Goal: Transaction & Acquisition: Subscribe to service/newsletter

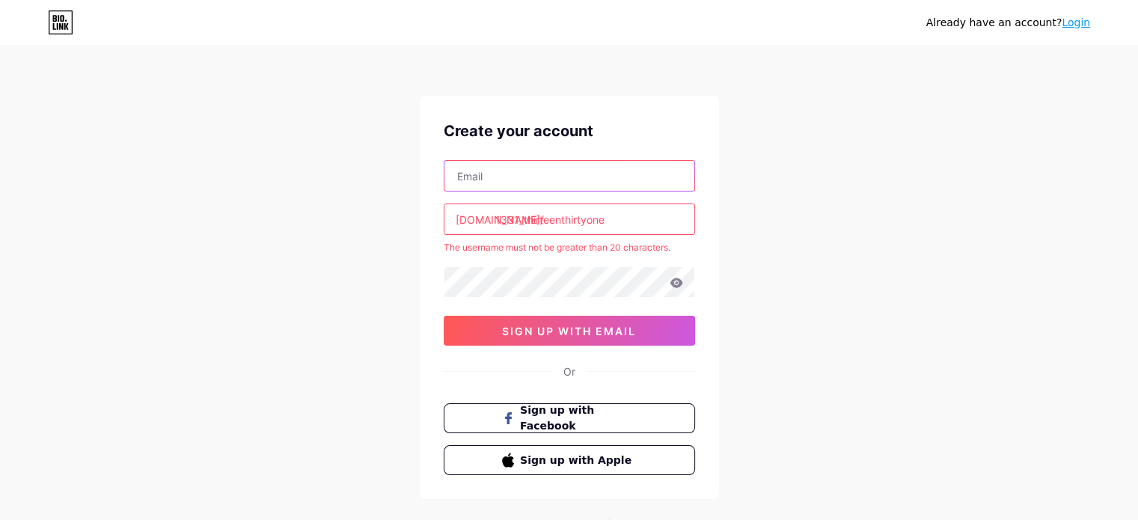
drag, startPoint x: 0, startPoint y: 0, endPoint x: 570, endPoint y: 182, distance: 597.9
click at [570, 182] on input "text" at bounding box center [570, 176] width 250 height 30
click at [821, 185] on div "Already have an account? Login Create your account [DOMAIN_NAME]/ 1331_thirteen…" at bounding box center [569, 296] width 1138 height 592
drag, startPoint x: 516, startPoint y: 215, endPoint x: 495, endPoint y: 211, distance: 21.3
click at [495, 211] on input "1331_thirteenthirtyone" at bounding box center [570, 219] width 250 height 30
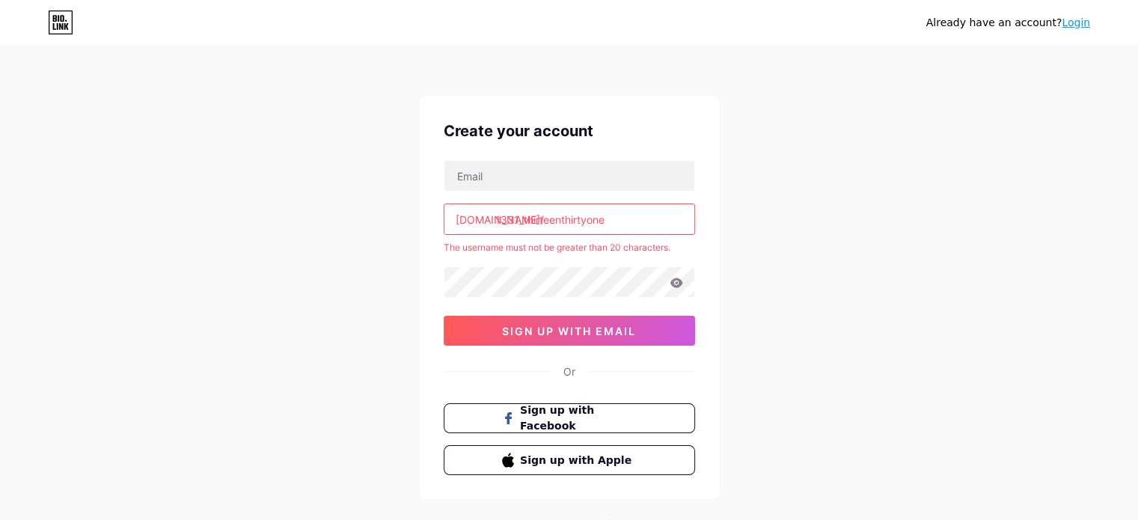
drag, startPoint x: 521, startPoint y: 216, endPoint x: 495, endPoint y: 213, distance: 25.7
click at [495, 213] on input "1331_thirteenthirtyone" at bounding box center [570, 219] width 250 height 30
click at [598, 214] on input "thirteenthirtyone" at bounding box center [570, 219] width 250 height 30
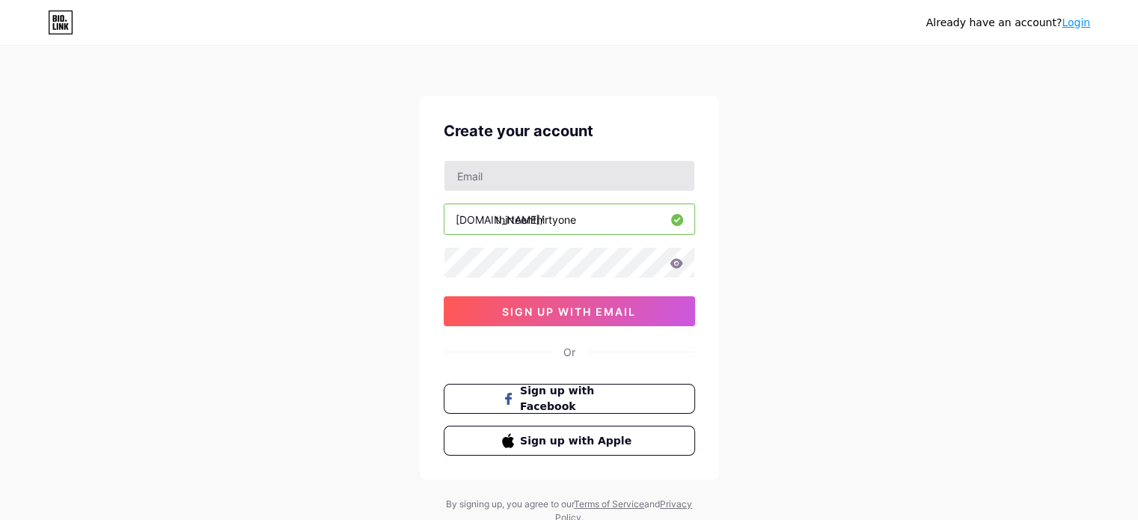
type input "thirteenthirtyone"
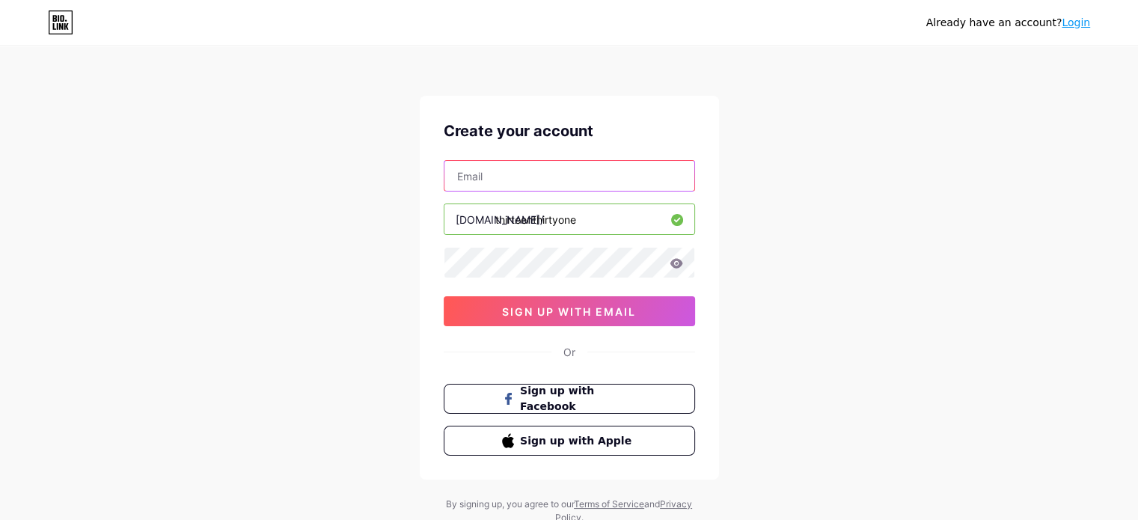
click at [536, 169] on input "text" at bounding box center [570, 176] width 250 height 30
type input "[EMAIL_ADDRESS][DOMAIN_NAME]"
click at [677, 263] on icon at bounding box center [676, 263] width 13 height 10
click at [677, 266] on icon at bounding box center [676, 263] width 13 height 10
click at [674, 258] on icon at bounding box center [676, 263] width 13 height 10
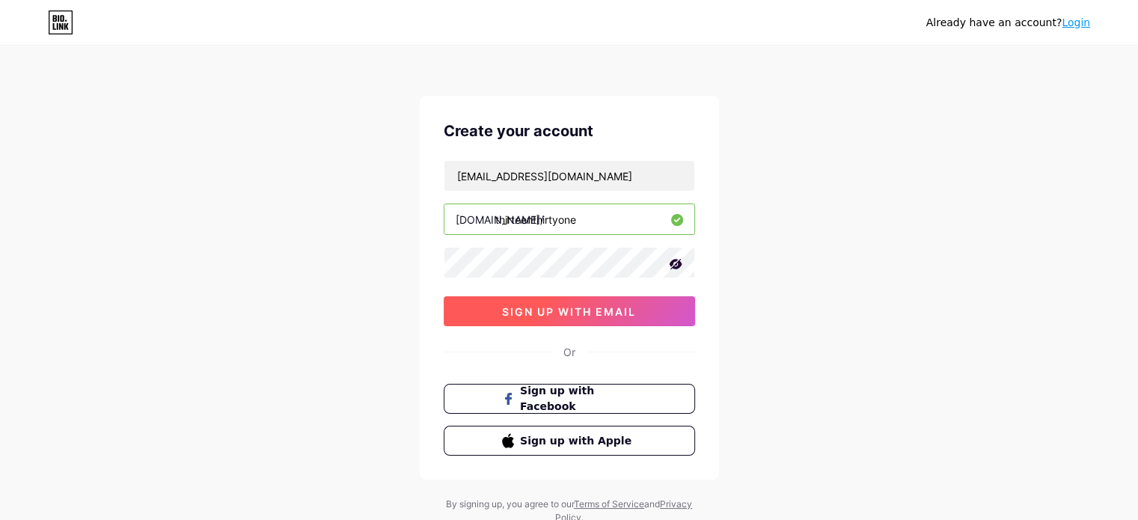
click at [626, 314] on span "sign up with email" at bounding box center [569, 311] width 134 height 13
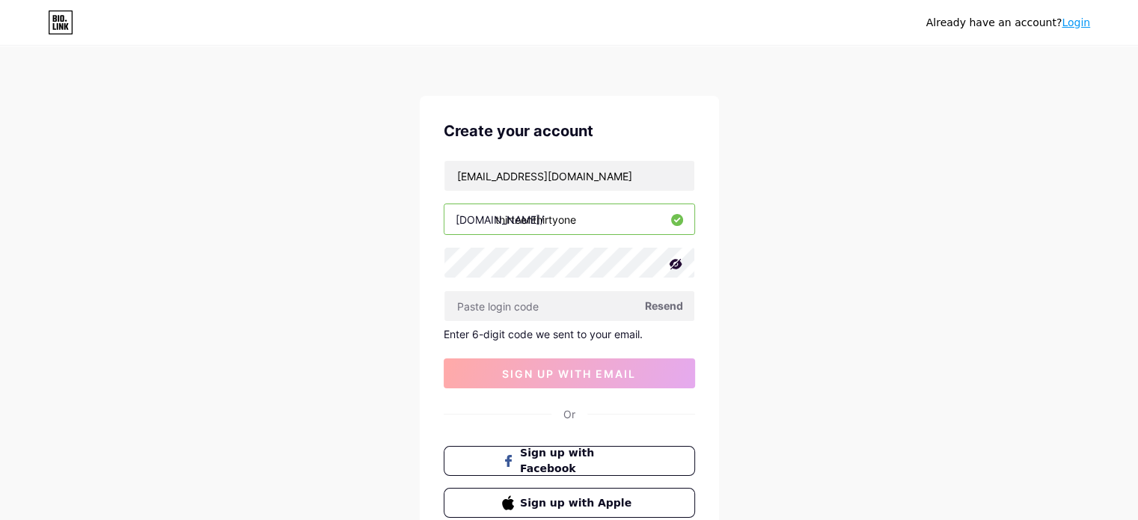
click at [655, 303] on span "Resend" at bounding box center [664, 306] width 38 height 16
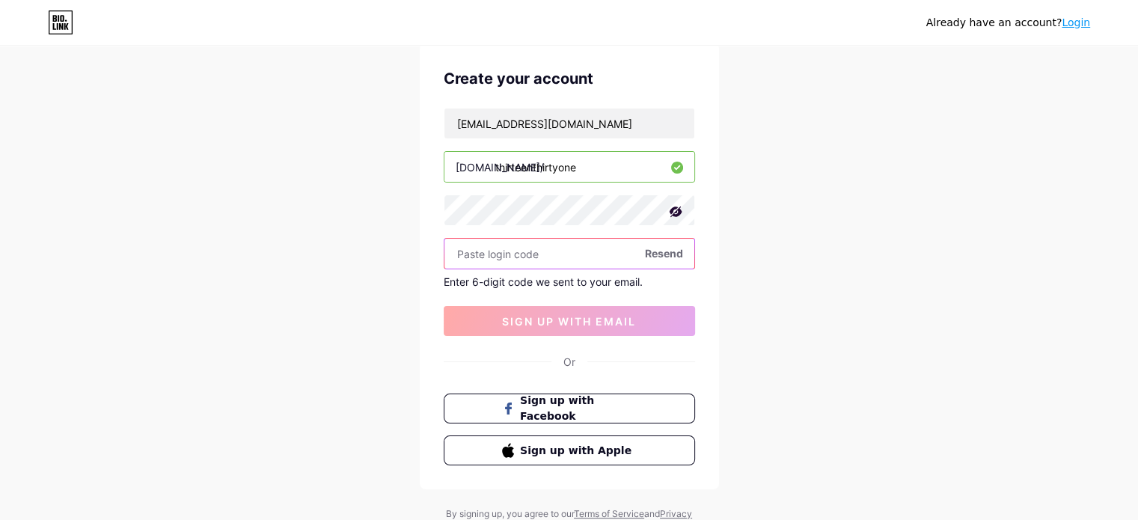
scroll to position [75, 0]
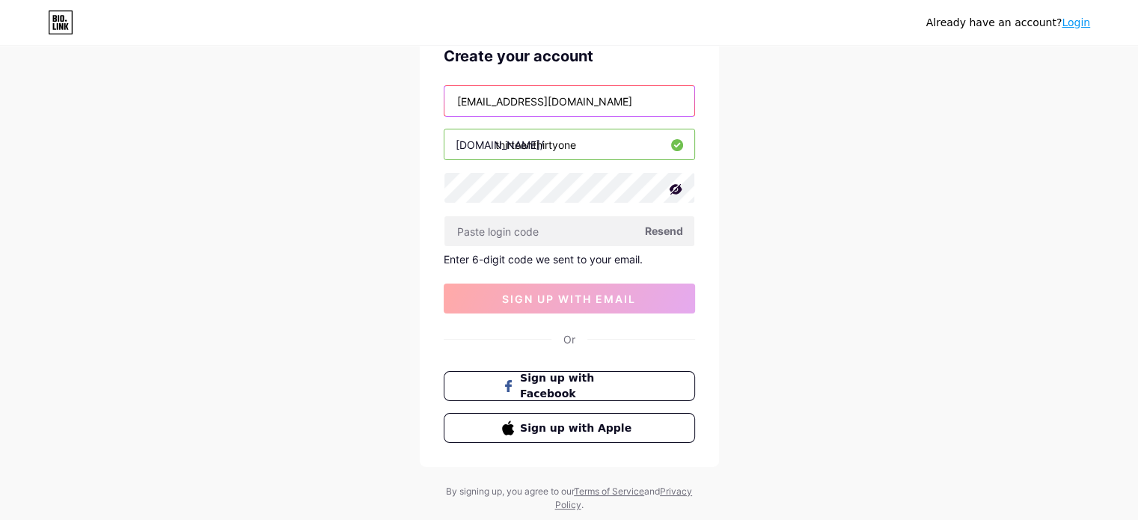
drag, startPoint x: 611, startPoint y: 100, endPoint x: 360, endPoint y: 99, distance: 250.7
click at [360, 99] on div "Already have an account? Login Create your account [EMAIL_ADDRESS][DOMAIN_NAME]…" at bounding box center [569, 242] width 1138 height 635
click at [868, 130] on div "Already have an account? Login Create your account [EMAIL_ADDRESS][DOMAIN_NAME]…" at bounding box center [569, 242] width 1138 height 635
click at [507, 97] on input "[EMAIL_ADDRESS][DOMAIN_NAME]" at bounding box center [570, 101] width 250 height 30
type input "[EMAIL_ADDRESS][DOMAIN_NAME]"
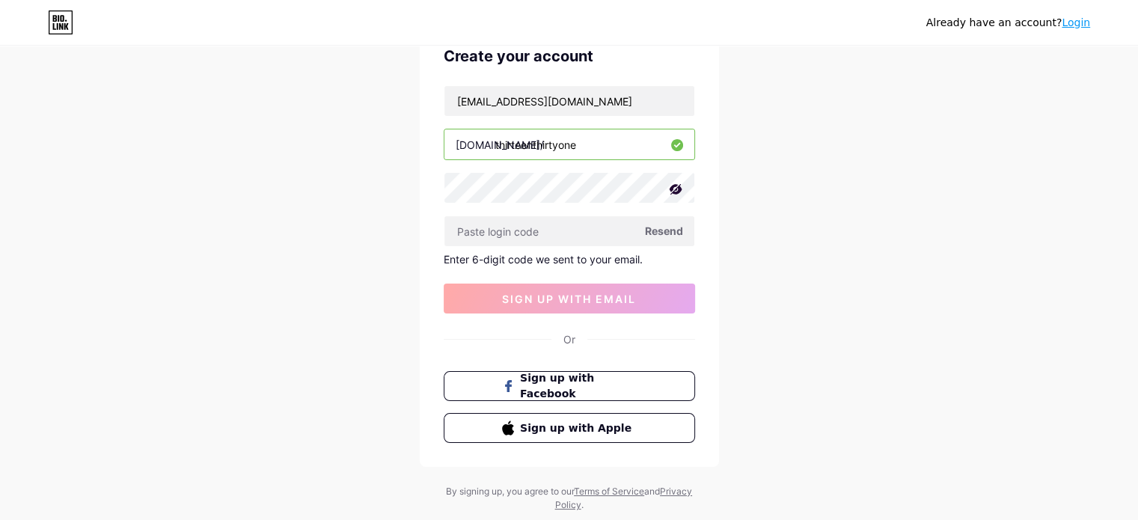
click at [812, 239] on div "Already have an account? Login Create your account [EMAIL_ADDRESS][DOMAIN_NAME]…" at bounding box center [569, 242] width 1138 height 635
click at [591, 233] on input "text" at bounding box center [570, 231] width 250 height 30
click at [671, 229] on span "Resend" at bounding box center [664, 231] width 38 height 16
